Goal: Task Accomplishment & Management: Use online tool/utility

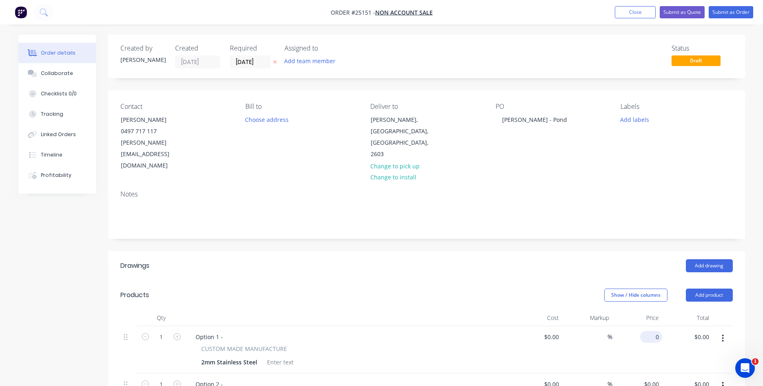
click at [651, 331] on input "0" at bounding box center [652, 337] width 19 height 12
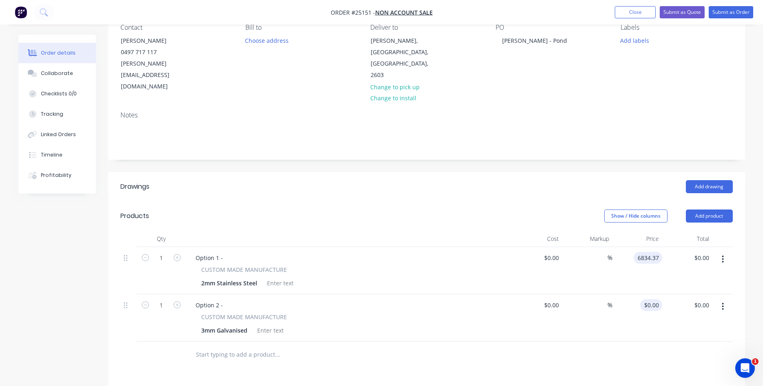
scroll to position [83, 0]
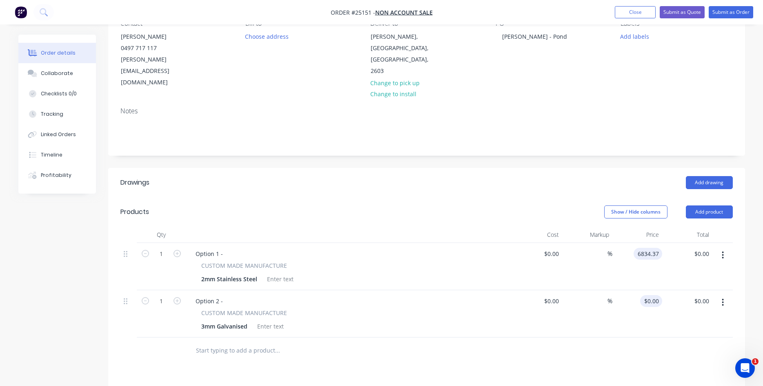
type input "$6,834.37"
click at [653, 295] on input "0" at bounding box center [652, 301] width 19 height 12
type input "$4,977.06"
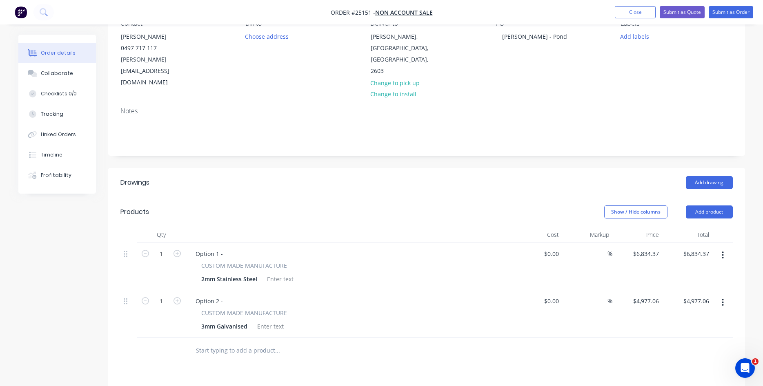
click at [619, 299] on div "$4,977.06 $4,977.06" at bounding box center [637, 314] width 50 height 47
click at [226, 295] on div "Option 2 -" at bounding box center [209, 301] width 40 height 12
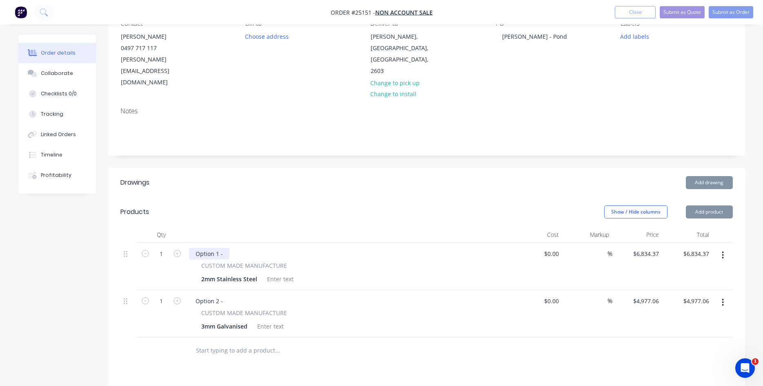
click at [223, 248] on div "Option 1 -" at bounding box center [209, 254] width 40 height 12
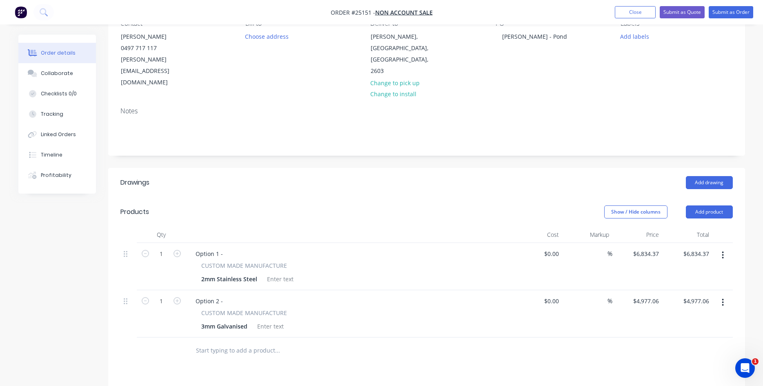
scroll to position [247, 0]
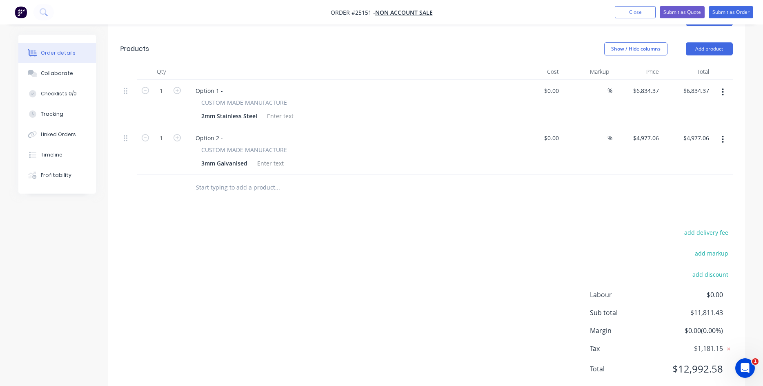
click at [229, 85] on div "Option 1 -" at bounding box center [349, 91] width 320 height 12
click at [223, 85] on div "Option 1 -" at bounding box center [209, 91] width 40 height 12
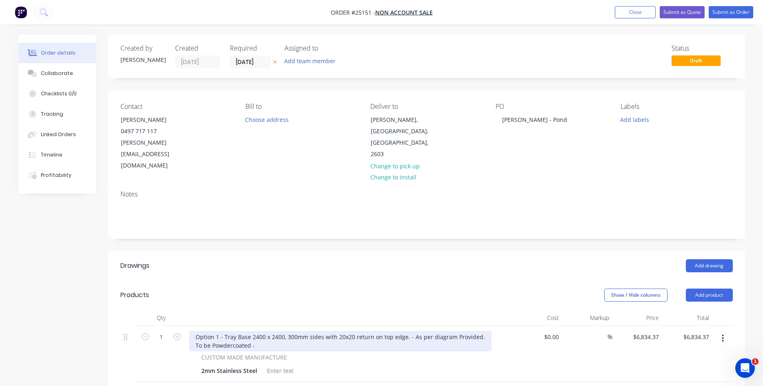
scroll to position [83, 0]
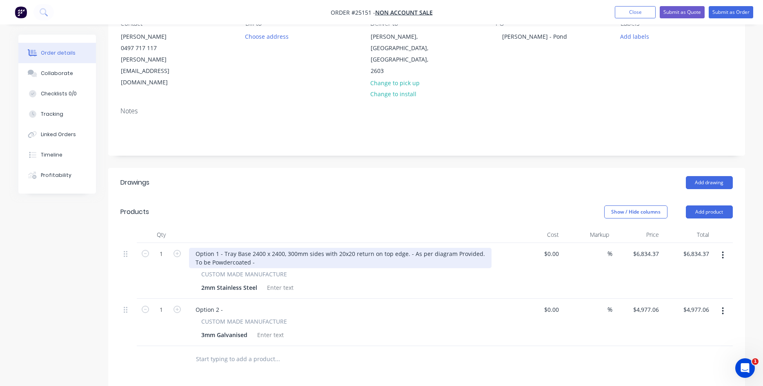
click at [263, 248] on div "Option 1 - Tray Base 2400 x 2400, 300mm sides with 20x20 return on top edge. - …" at bounding box center [340, 258] width 302 height 20
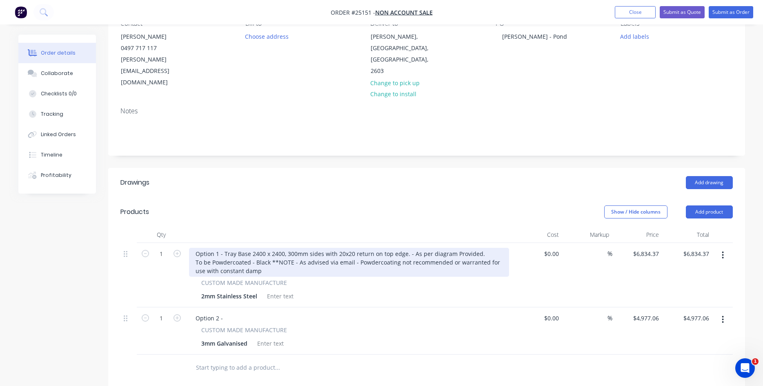
click at [270, 248] on div "Option 1 - Tray Base 2400 x 2400, 300mm sides with 20x20 return on top edge. - …" at bounding box center [349, 262] width 320 height 29
click at [482, 248] on div "Option 1 - Tray Base 2400 x 2400, 300mm sides with 20x20 return on top edge. - …" at bounding box center [343, 262] width 309 height 29
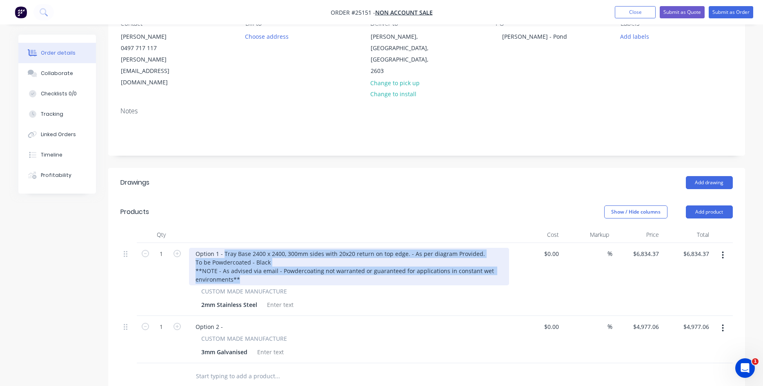
drag, startPoint x: 251, startPoint y: 258, endPoint x: 223, endPoint y: 233, distance: 37.0
click at [223, 248] on div "Option 1 - Tray Base 2400 x 2400, 300mm sides with 20x20 return on top edge. - …" at bounding box center [349, 267] width 320 height 38
copy div "Tray Base 2400 x 2400, 300mm sides with 20x20 return on top edge. - As per diag…"
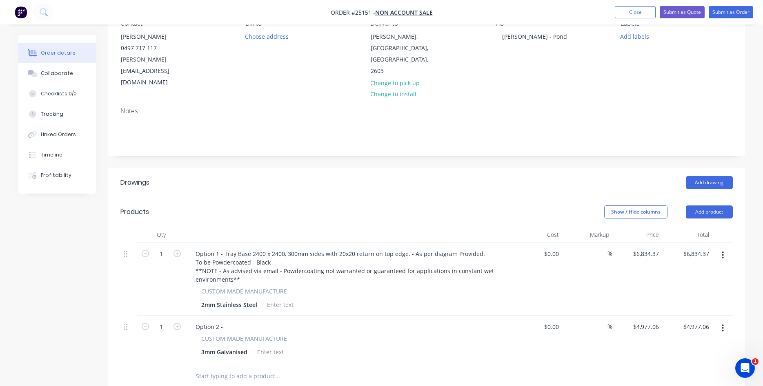
click at [231, 321] on div "Option 2 -" at bounding box center [349, 327] width 320 height 12
click at [227, 321] on div "Option 2 -" at bounding box center [209, 327] width 40 height 12
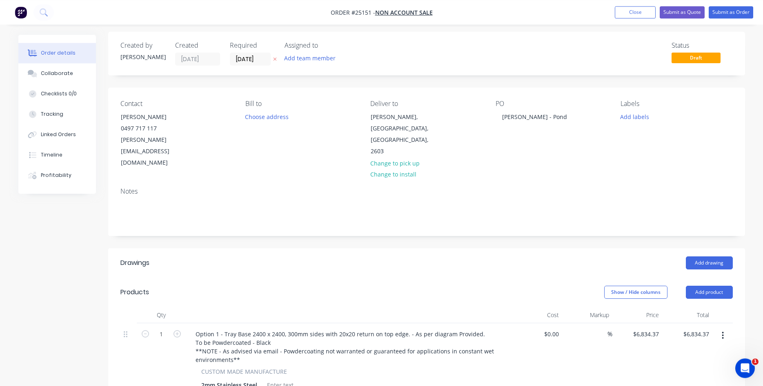
scroll to position [0, 0]
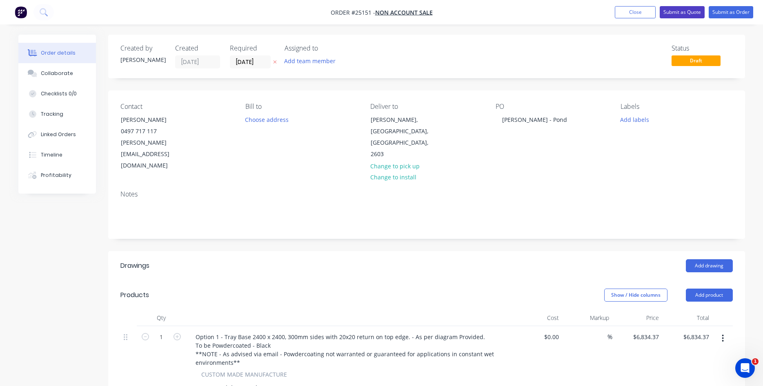
click at [683, 13] on button "Submit as Quote" at bounding box center [682, 12] width 45 height 12
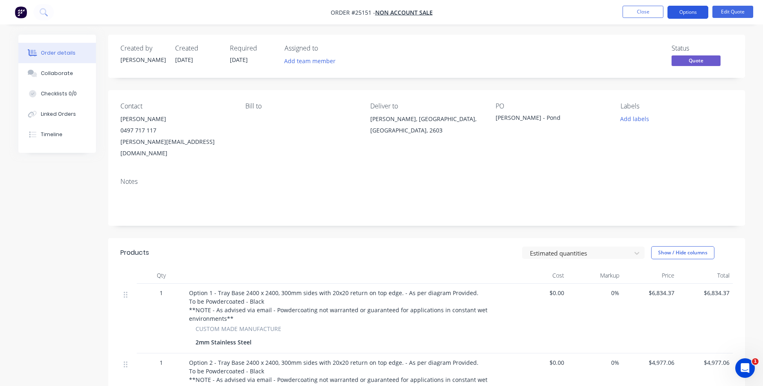
click at [682, 10] on button "Options" at bounding box center [687, 12] width 41 height 13
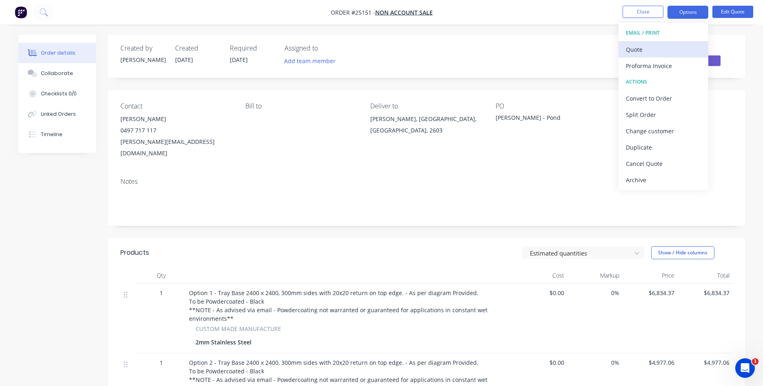
click at [633, 49] on div "Quote" at bounding box center [663, 50] width 75 height 12
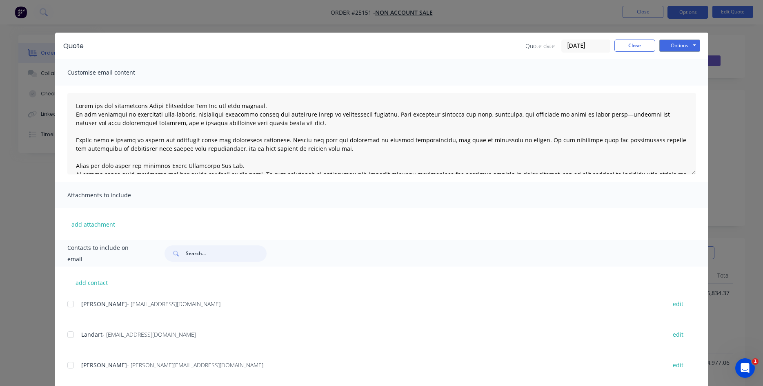
click at [198, 249] on input "text" at bounding box center [226, 254] width 81 height 16
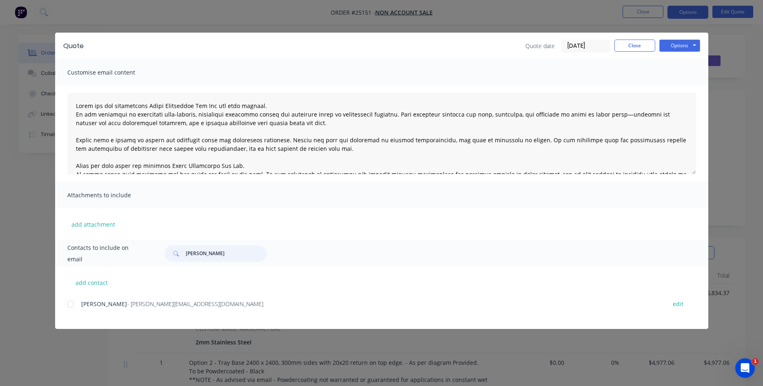
click at [70, 306] on div at bounding box center [70, 304] width 16 height 16
type input "Lucy"
click at [681, 44] on button "Options" at bounding box center [679, 46] width 41 height 12
click at [678, 86] on button "Email" at bounding box center [685, 86] width 52 height 13
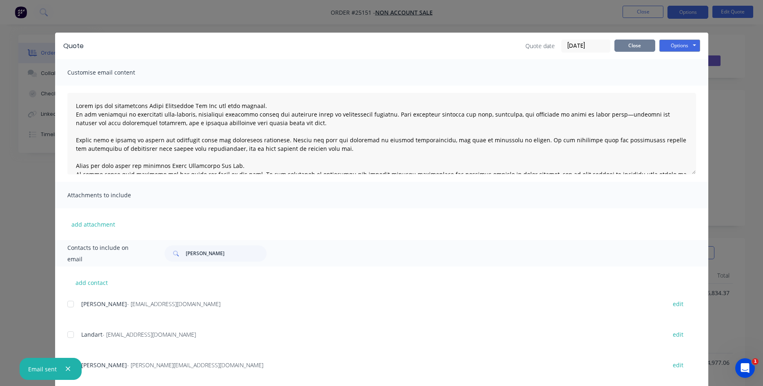
click at [641, 42] on button "Close" at bounding box center [634, 46] width 41 height 12
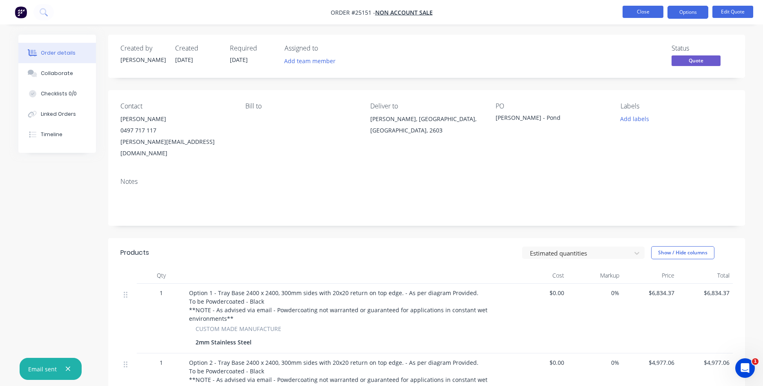
click at [648, 12] on button "Close" at bounding box center [642, 12] width 41 height 12
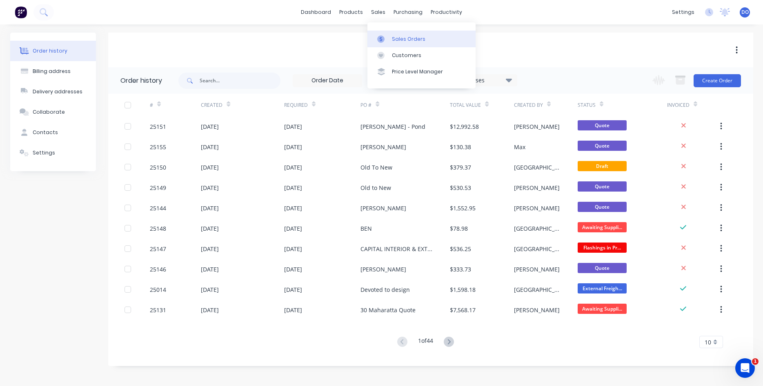
click at [406, 41] on div "Sales Orders" at bounding box center [408, 39] width 33 height 7
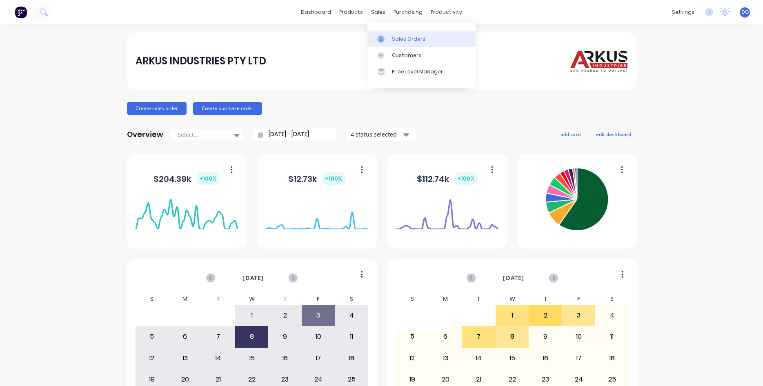
click at [393, 40] on div "Sales Orders" at bounding box center [408, 39] width 33 height 7
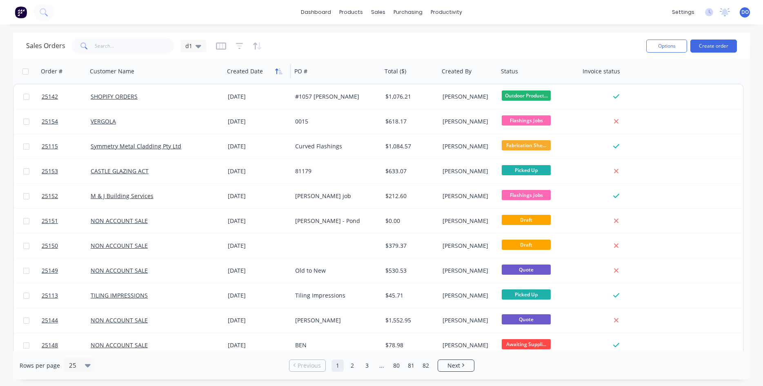
click at [277, 74] on icon "button" at bounding box center [276, 72] width 3 height 6
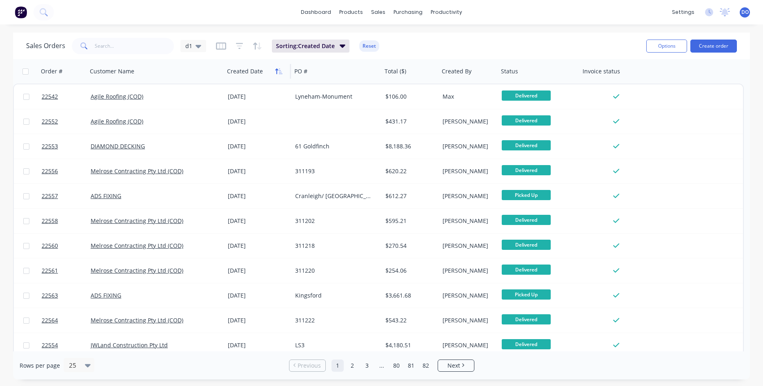
click at [277, 72] on icon "button" at bounding box center [276, 72] width 3 height 6
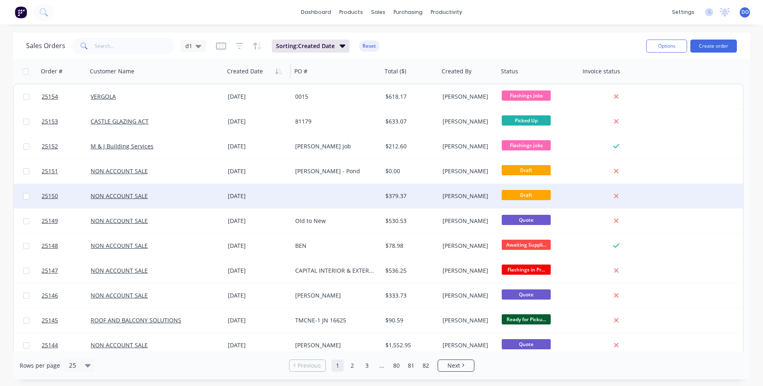
click at [278, 198] on div "[DATE]" at bounding box center [258, 196] width 61 height 8
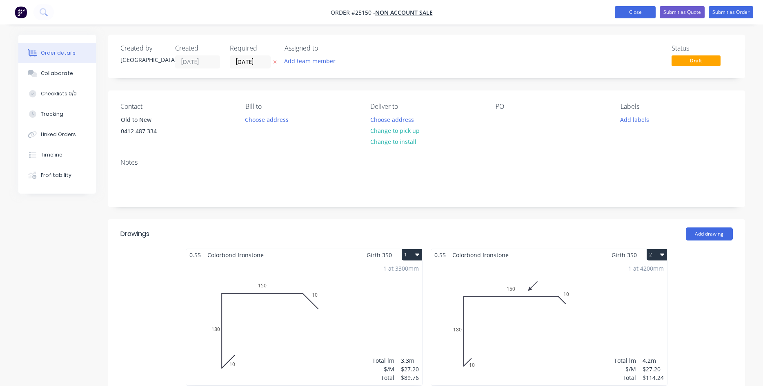
click at [637, 8] on button "Close" at bounding box center [635, 12] width 41 height 12
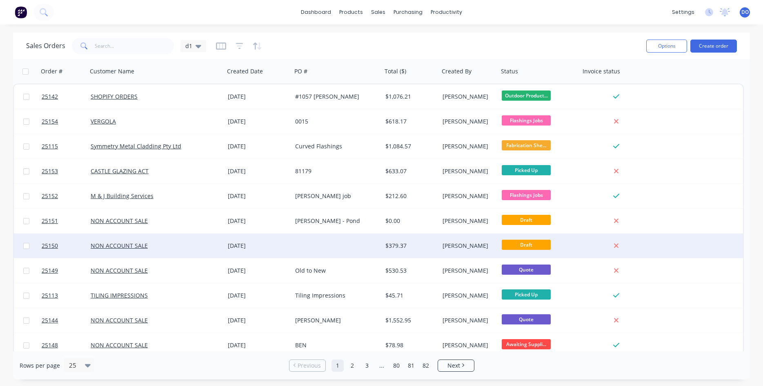
click at [376, 251] on div at bounding box center [337, 246] width 90 height 24
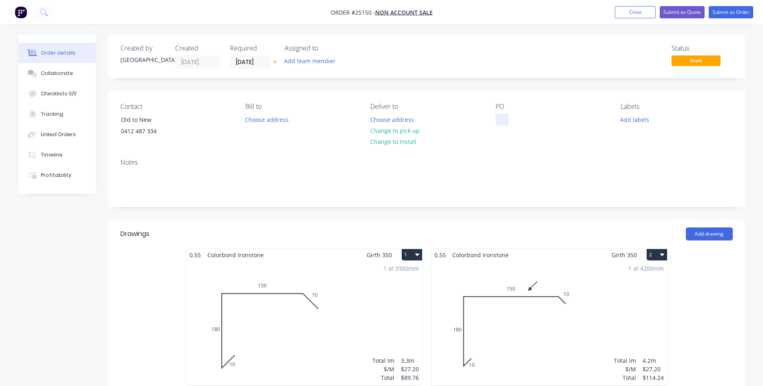
click at [496, 122] on div at bounding box center [501, 120] width 13 height 12
click at [636, 10] on button "Close" at bounding box center [635, 12] width 41 height 12
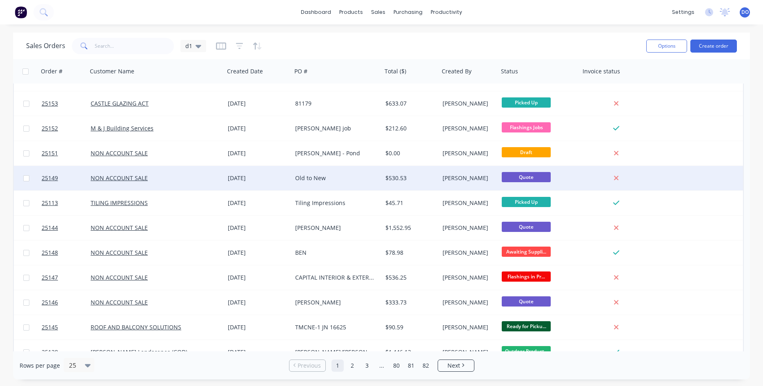
scroll to position [93, 0]
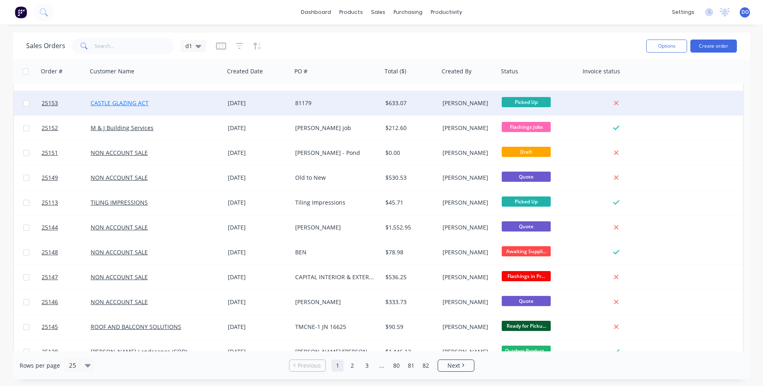
click at [138, 103] on link "CASTLE GLAZING ACT" at bounding box center [120, 103] width 58 height 8
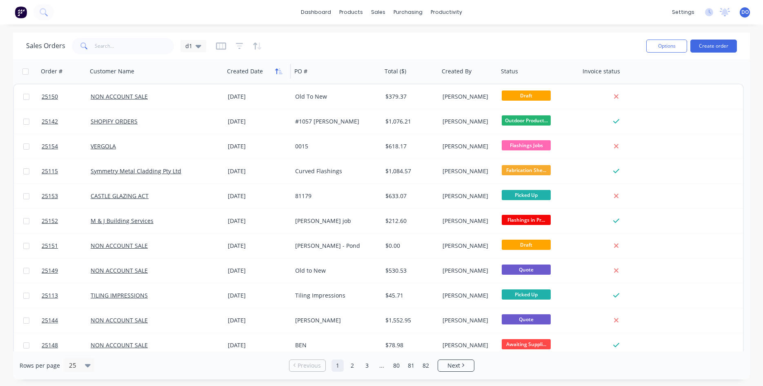
click at [277, 74] on icon "button" at bounding box center [278, 71] width 7 height 7
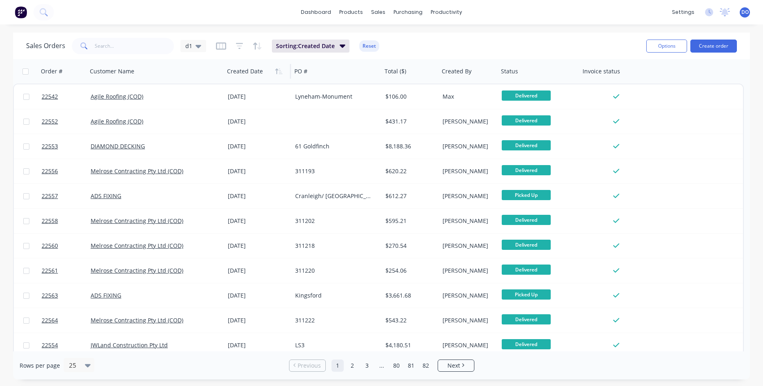
click at [276, 72] on icon "button" at bounding box center [276, 72] width 3 height 6
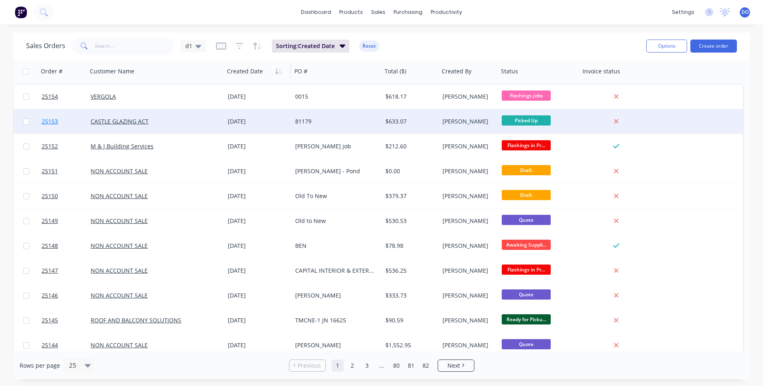
click at [51, 122] on span "25153" at bounding box center [50, 122] width 16 height 8
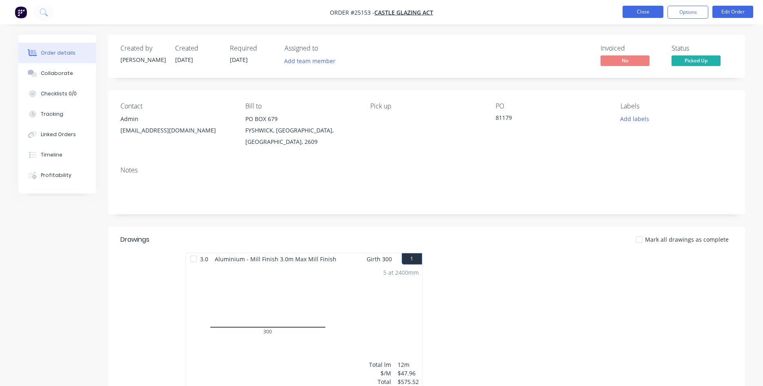
click at [640, 13] on button "Close" at bounding box center [642, 12] width 41 height 12
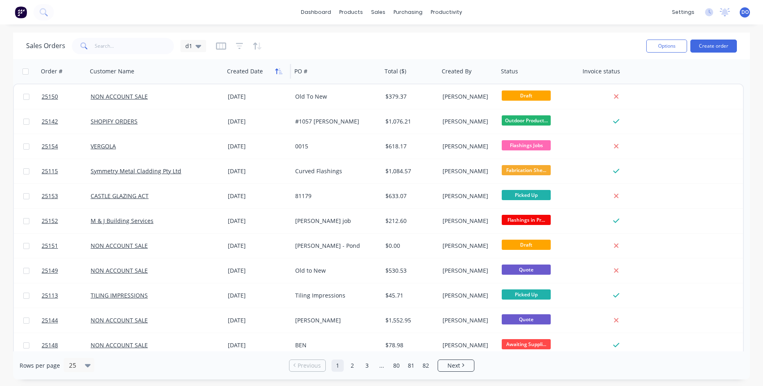
click at [276, 72] on icon "button" at bounding box center [276, 72] width 3 height 6
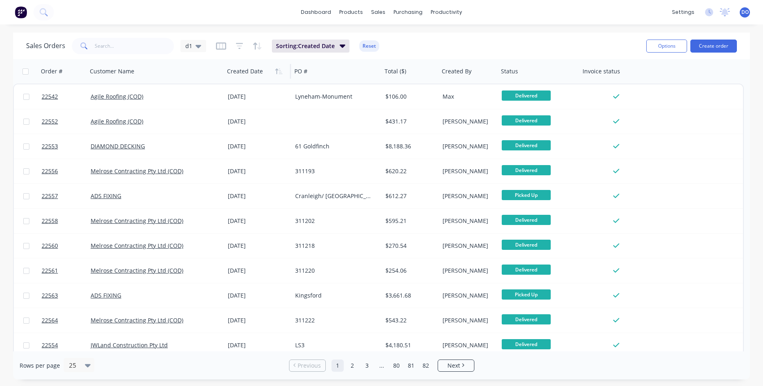
click at [276, 72] on icon "button" at bounding box center [276, 72] width 3 height 6
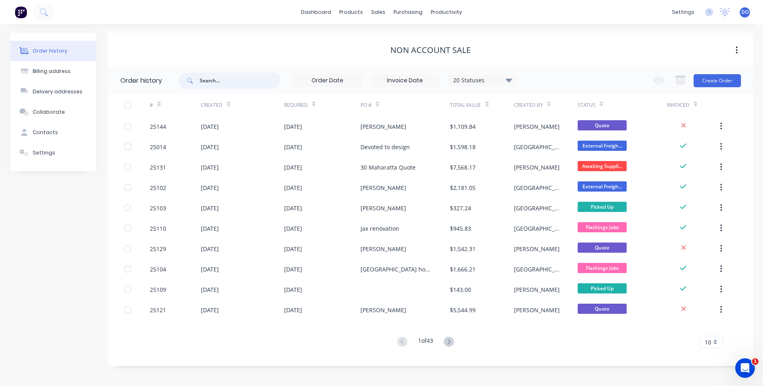
click at [229, 79] on input "text" at bounding box center [240, 81] width 81 height 16
